Goal: Find specific page/section: Find specific page/section

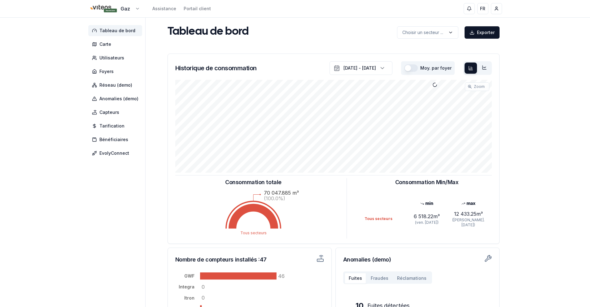
click at [118, 8] on html "Gaz Assistance Portail client FR [PERSON_NAME] de bord Carte Utilisateurs Foyer…" at bounding box center [295, 191] width 590 height 383
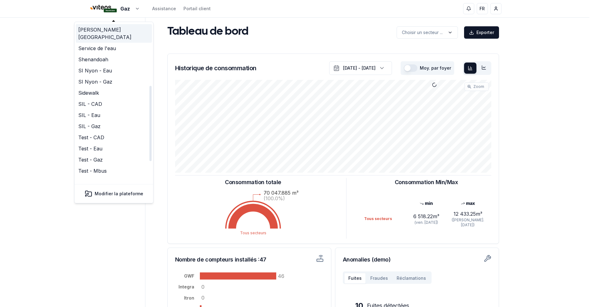
scroll to position [158, 0]
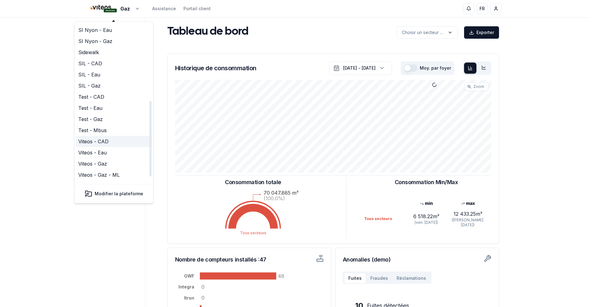
click at [110, 136] on link "Viteos - CAD" at bounding box center [114, 141] width 76 height 11
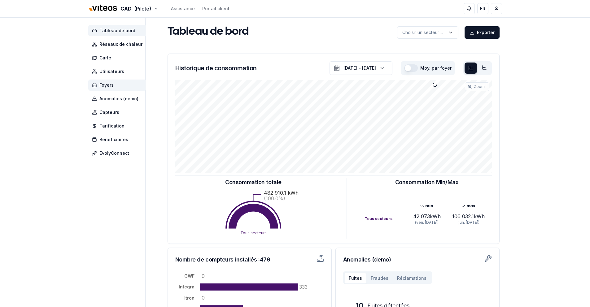
click at [108, 86] on span "Foyers" at bounding box center [106, 85] width 14 height 6
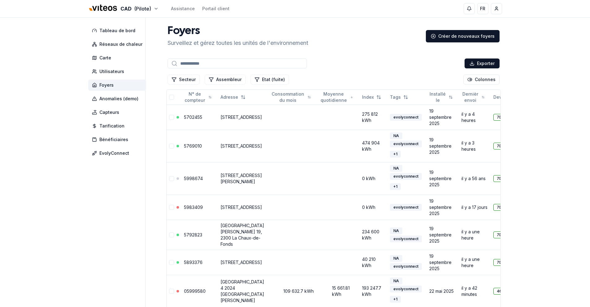
click at [205, 63] on input at bounding box center [236, 63] width 139 height 10
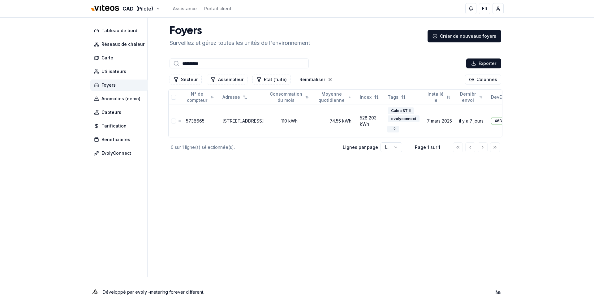
type input "**********"
click at [230, 118] on link "[STREET_ADDRESS]" at bounding box center [243, 120] width 41 height 5
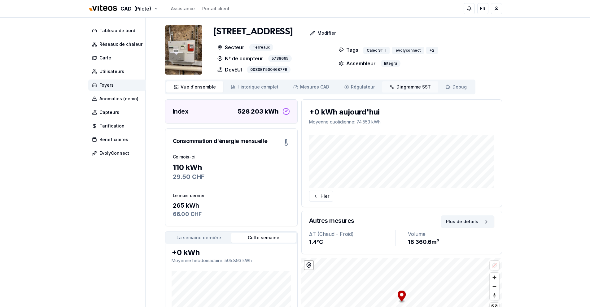
click at [409, 84] on span "Diagramme SST" at bounding box center [413, 87] width 34 height 6
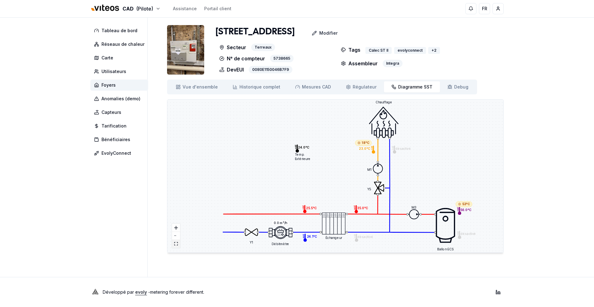
click at [178, 244] on icon "fit view" at bounding box center [176, 243] width 4 height 3
click at [176, 246] on button "fit view" at bounding box center [176, 244] width 8 height 8
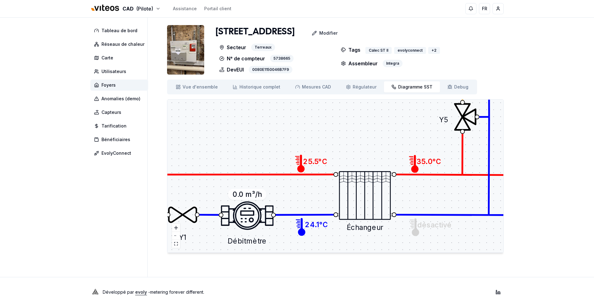
drag, startPoint x: 315, startPoint y: 155, endPoint x: 377, endPoint y: 146, distance: 62.8
click at [377, 146] on div "Y1 Y5 Échangeur 0.0 m³/h Débitmètre M3 M1 Ballon ECS Chauffage H1 25.5°C C1 24.…" at bounding box center [335, 176] width 336 height 153
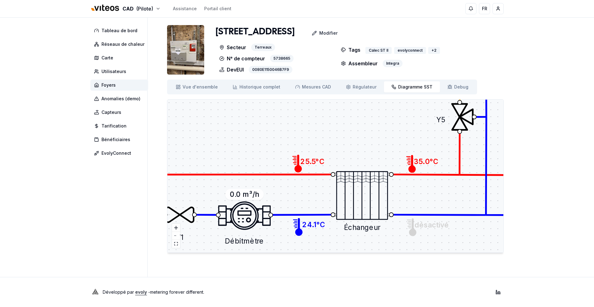
drag, startPoint x: 323, startPoint y: 147, endPoint x: 313, endPoint y: 144, distance: 11.2
click at [313, 144] on div "Y1 Y5 Échangeur 0.0 m³/h Débitmètre M3 M1 Ballon ECS Chauffage H1 25.5°C C1 24.…" at bounding box center [335, 176] width 336 height 153
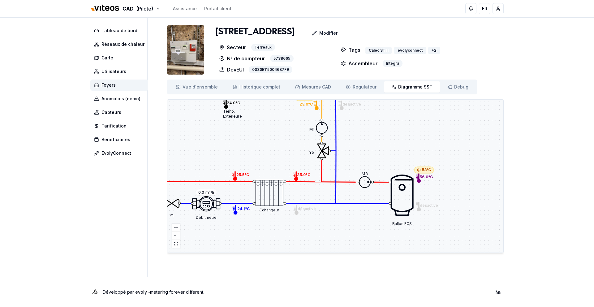
drag, startPoint x: 261, startPoint y: 196, endPoint x: 212, endPoint y: 197, distance: 49.2
click at [212, 197] on icon at bounding box center [206, 203] width 28 height 15
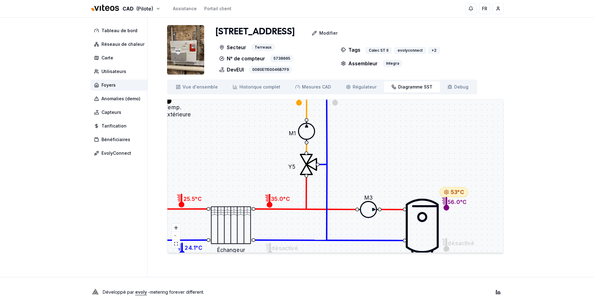
drag, startPoint x: 339, startPoint y: 189, endPoint x: 288, endPoint y: 253, distance: 81.5
click at [288, 253] on div "[STREET_ADDRESS] Modifier Secteur Terreaux N° de compteur 5738665 DevEUI 0080E1…" at bounding box center [335, 141] width 337 height 233
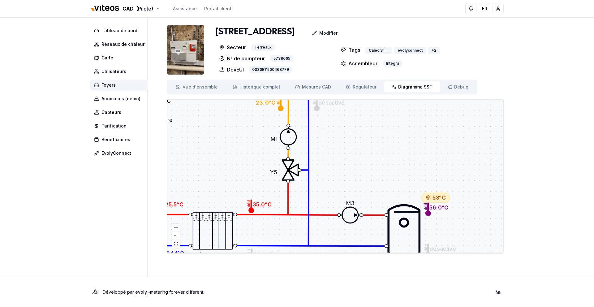
drag, startPoint x: 297, startPoint y: 132, endPoint x: 304, endPoint y: 108, distance: 24.7
click at [304, 108] on div "Y1 Y5 Échangeur 0.0 m³/h Débitmètre M3 M1 Ballon ECS Chauffage H1 25.5°C C1 24.…" at bounding box center [335, 176] width 336 height 153
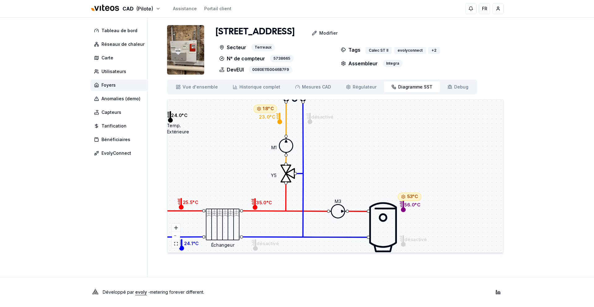
drag, startPoint x: 391, startPoint y: 182, endPoint x: 373, endPoint y: 183, distance: 18.9
click at [373, 183] on div "Y1 Y5 Échangeur 0.0 m³/h Débitmètre M3 M1 Ballon ECS Chauffage H1 25.5°C C1 24.…" at bounding box center [335, 176] width 336 height 153
